Goal: Find specific page/section: Find specific page/section

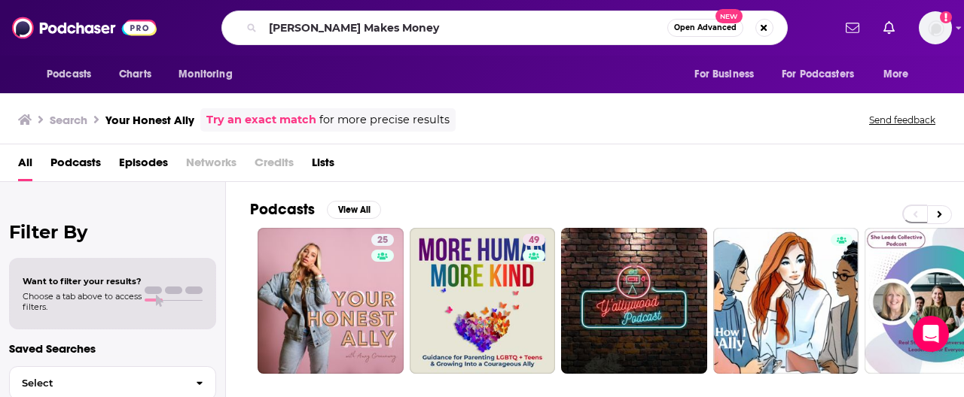
type input "[PERSON_NAME] Makes Money"
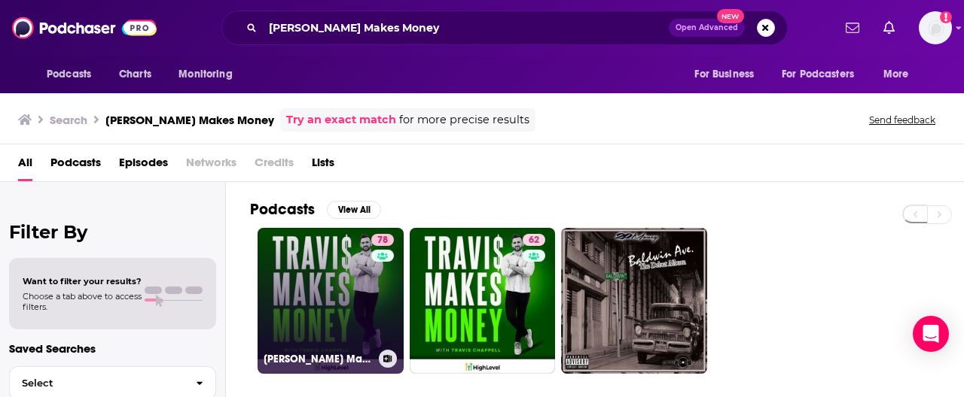
click at [312, 283] on link "78 [PERSON_NAME] Makes Money" at bounding box center [330, 301] width 146 height 146
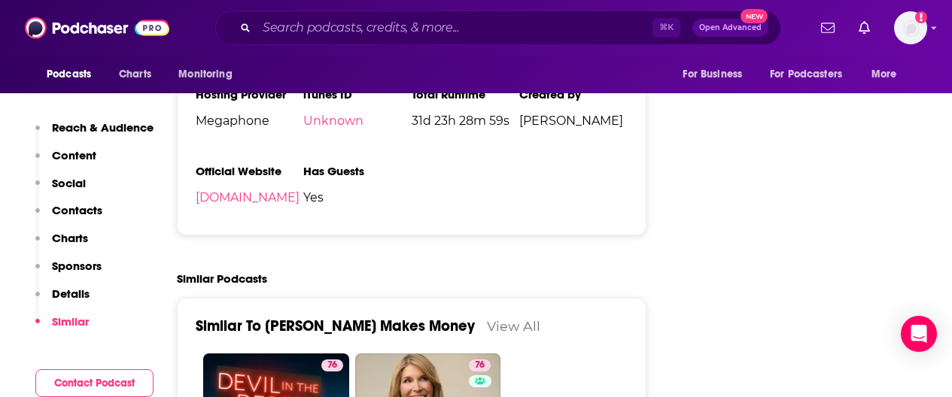
scroll to position [2325, 0]
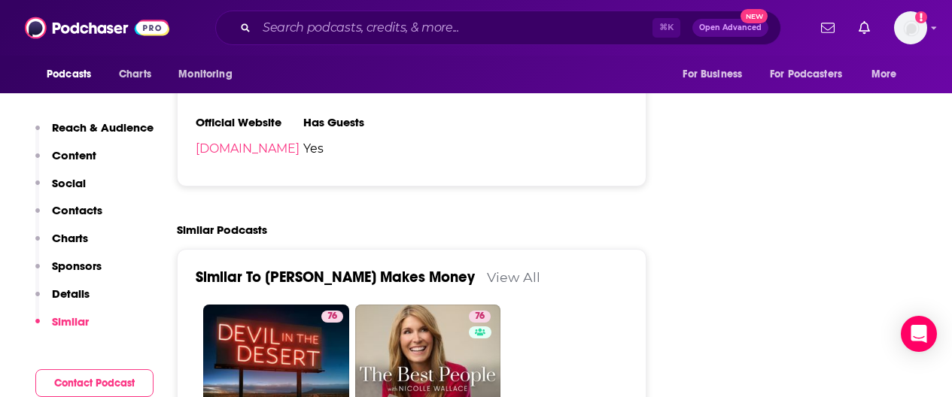
click at [84, 181] on p "Social" at bounding box center [69, 183] width 34 height 14
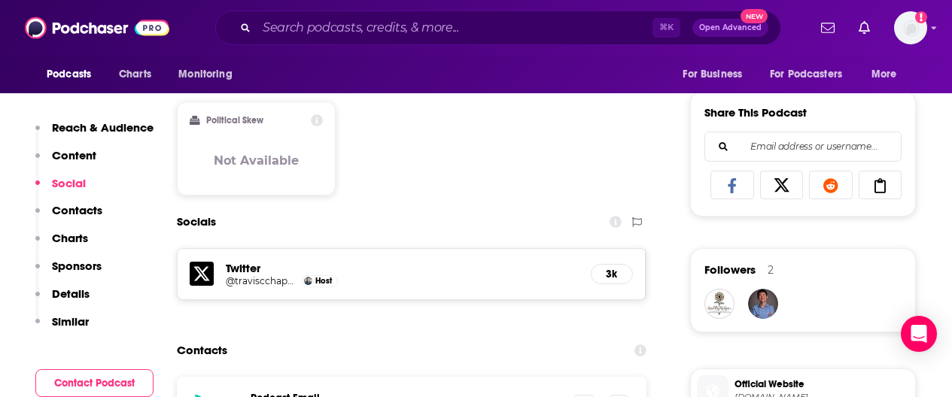
scroll to position [907, 0]
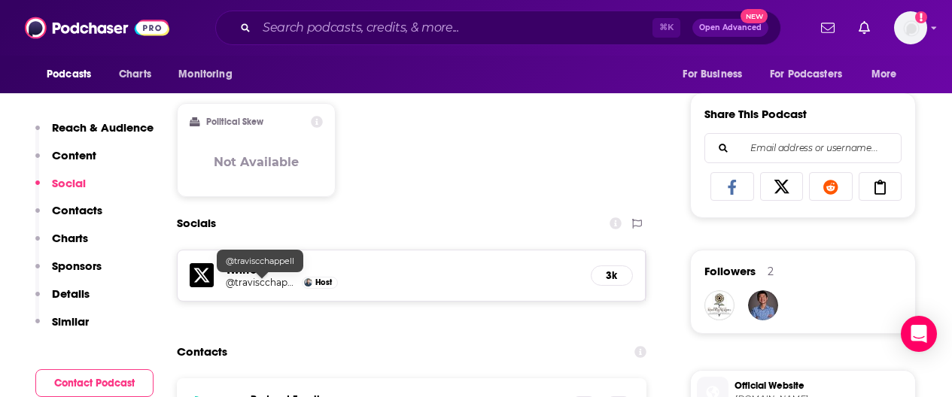
click at [248, 283] on h5 "@traviscchappell" at bounding box center [262, 282] width 72 height 11
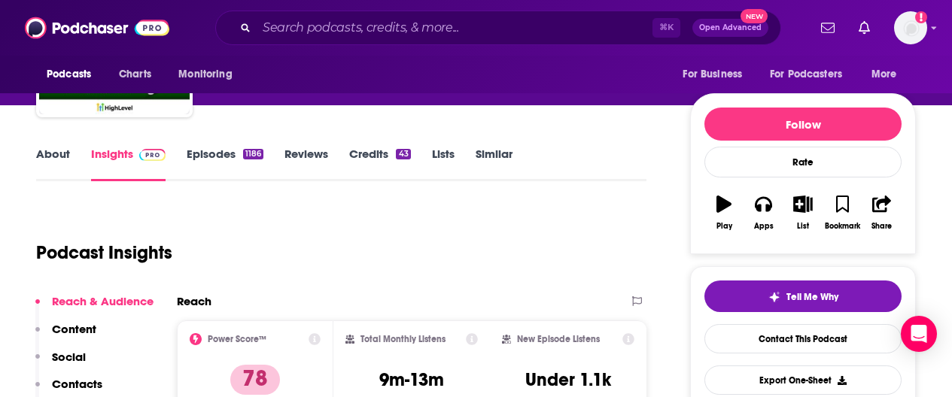
scroll to position [200, 0]
